Goal: Task Accomplishment & Management: Use online tool/utility

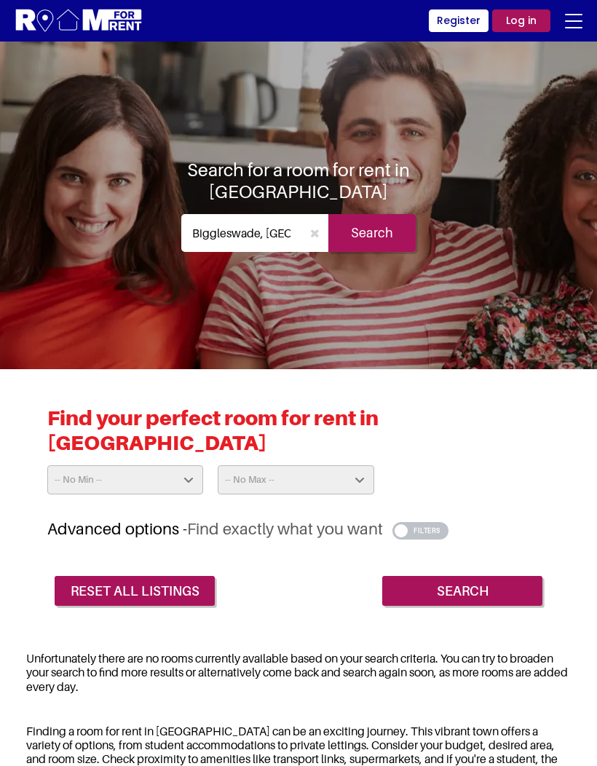
click at [493, 576] on input "Search" at bounding box center [462, 591] width 160 height 31
click at [242, 469] on select "-- No Max -- £50 £75 £100 £125 £150 £175 £200 £225 £250 £275 £300 £325 £350 £37…" at bounding box center [296, 479] width 156 height 29
select select "700"
click at [505, 576] on input "Search" at bounding box center [462, 591] width 160 height 31
click at [111, 469] on select "-- No Min -- £25 £50 £75 £100 £125 £150 £175 £200 £225 £250 £275 £300 £325 £350…" at bounding box center [125, 479] width 156 height 29
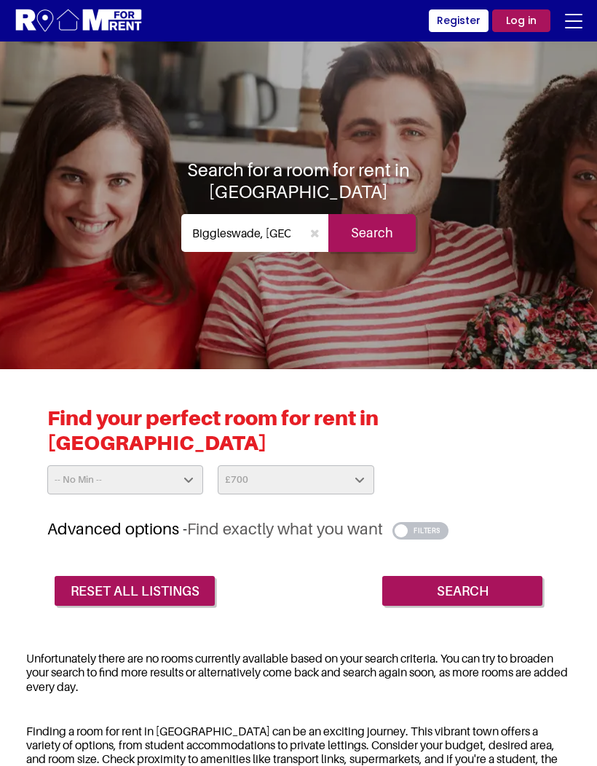
select select "25"
click at [502, 576] on input "Search" at bounding box center [462, 591] width 160 height 31
click at [509, 576] on input "Search" at bounding box center [462, 591] width 160 height 31
click at [347, 230] on input "Search" at bounding box center [371, 233] width 87 height 38
click at [314, 242] on button "button" at bounding box center [314, 233] width 27 height 38
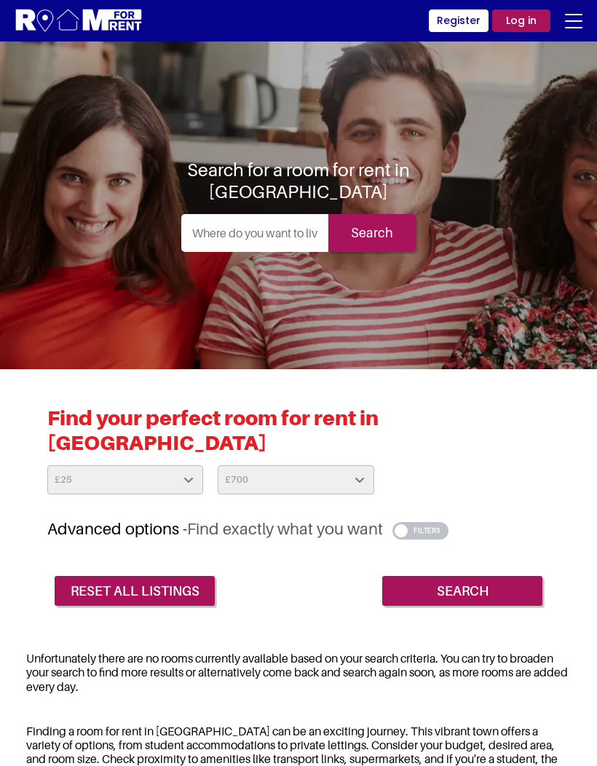
click at [220, 243] on input "text" at bounding box center [254, 233] width 147 height 38
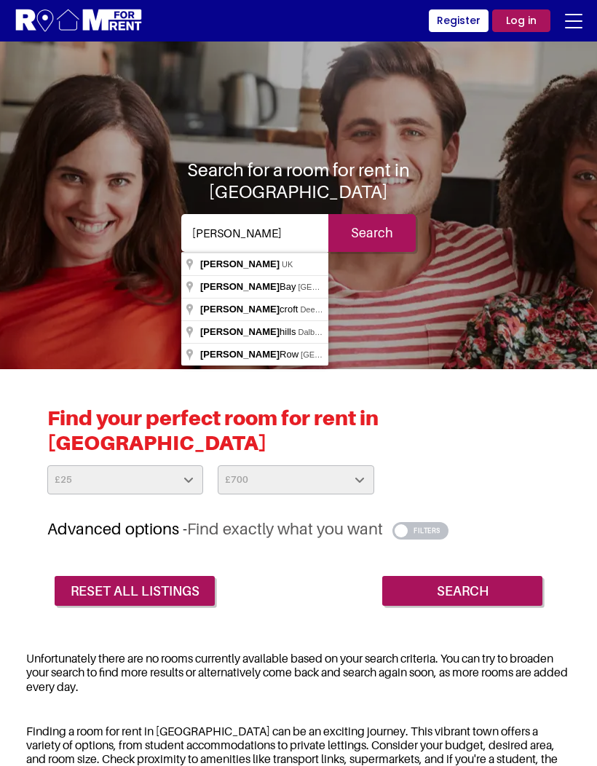
type input "Sandy, UK"
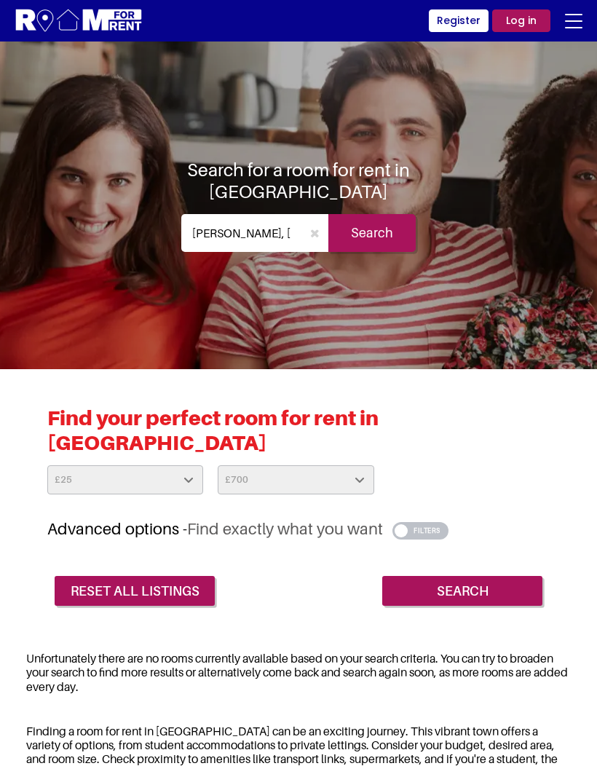
click at [405, 210] on div "Search for a room for rent in Biggleswade Sandy, UK Search" at bounding box center [299, 205] width 258 height 93
click at [395, 227] on input "Search" at bounding box center [371, 233] width 87 height 38
